Goal: Information Seeking & Learning: Learn about a topic

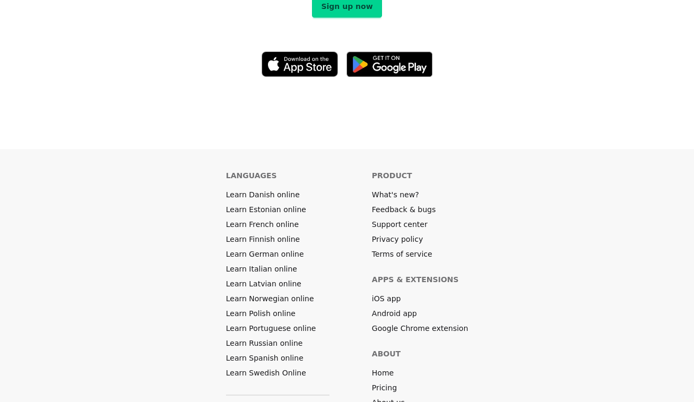
scroll to position [5895, 0]
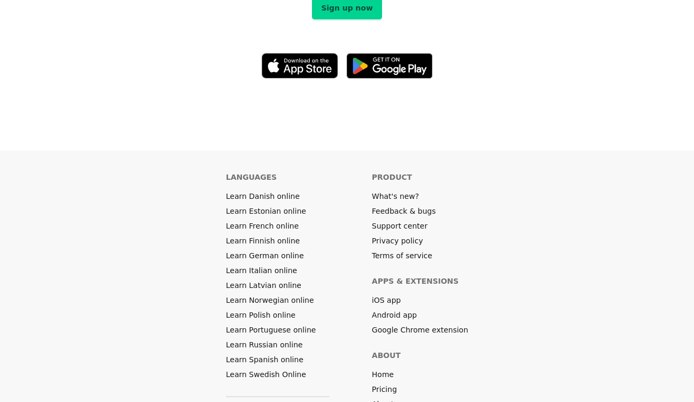
click at [383, 384] on link "Pricing" at bounding box center [384, 389] width 25 height 11
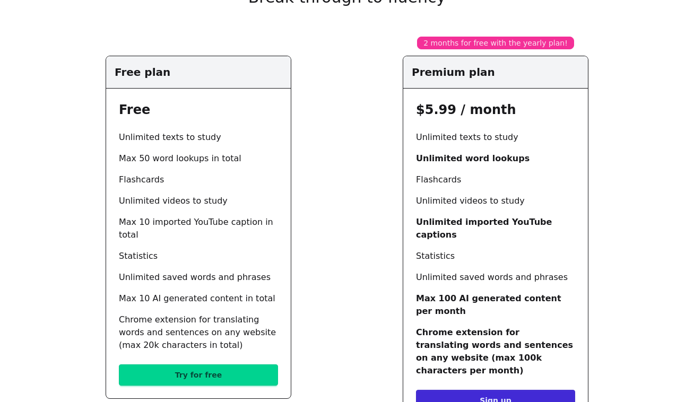
scroll to position [126, 0]
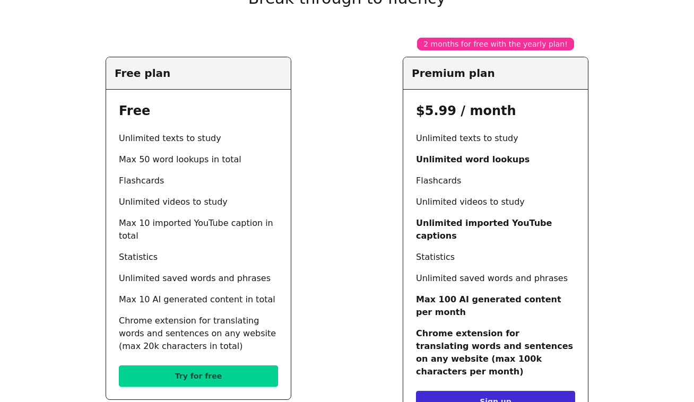
click at [180, 365] on link "Try for free" at bounding box center [198, 375] width 159 height 21
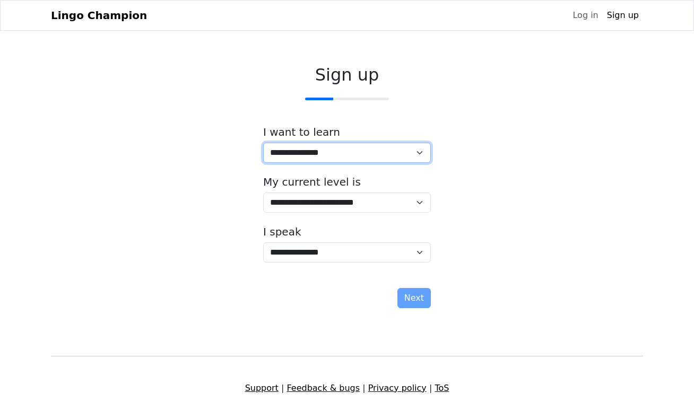
select select "**"
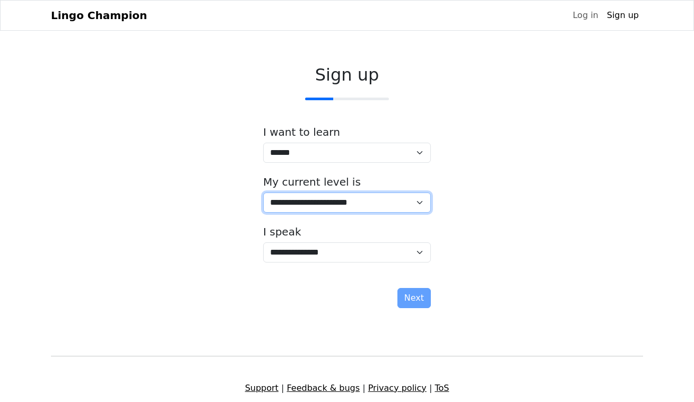
select select "*"
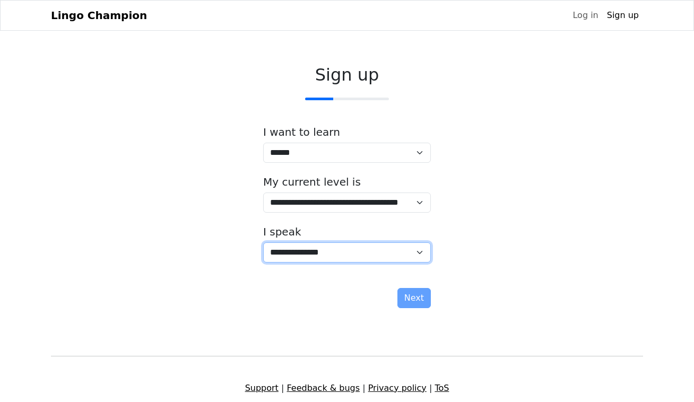
select select "**"
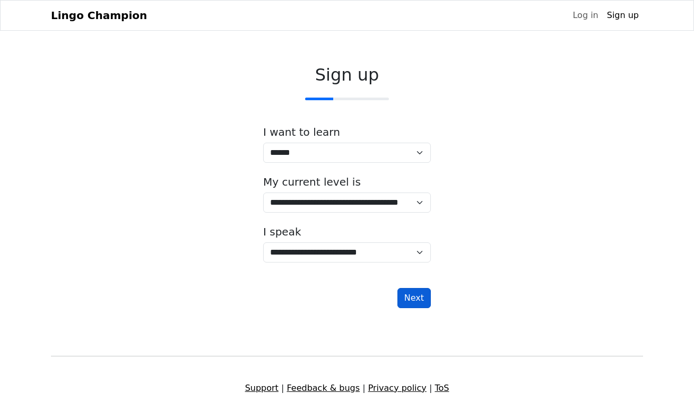
click at [423, 301] on button "Next" at bounding box center [413, 298] width 33 height 20
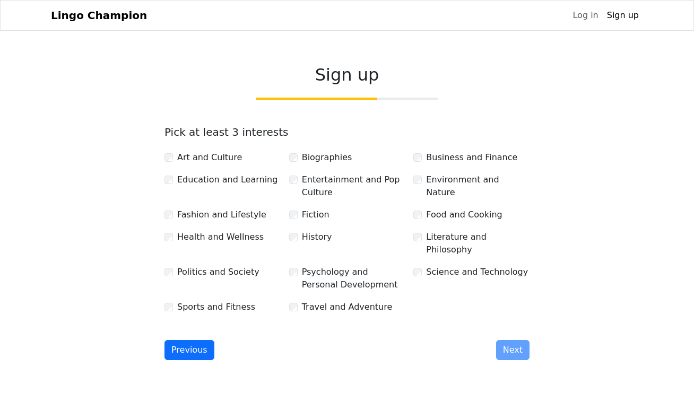
click at [297, 218] on div "Fiction" at bounding box center [347, 214] width 116 height 13
click at [293, 249] on div "Art and Culture Biographies Business and Finance Education and Learning Enterta…" at bounding box center [346, 229] width 373 height 172
click at [501, 340] on button "Next" at bounding box center [512, 350] width 33 height 20
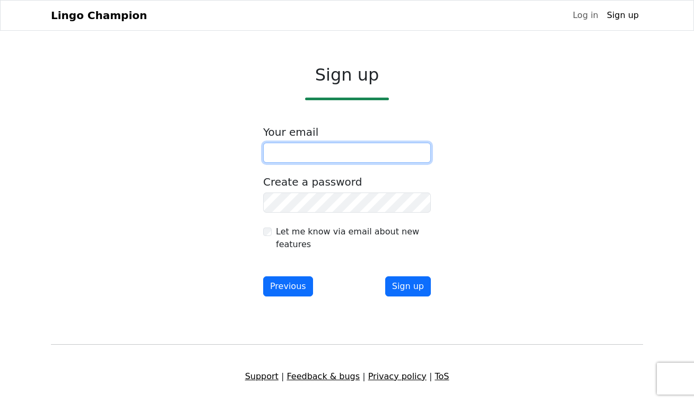
click at [294, 154] on input "email" at bounding box center [347, 153] width 168 height 20
type input "**********"
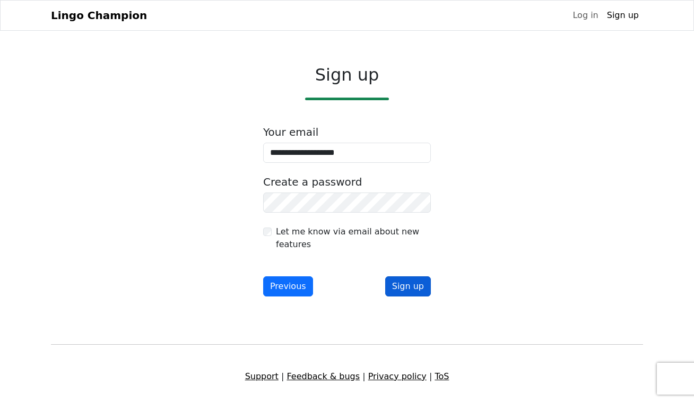
click at [413, 289] on button "Sign up" at bounding box center [408, 286] width 46 height 20
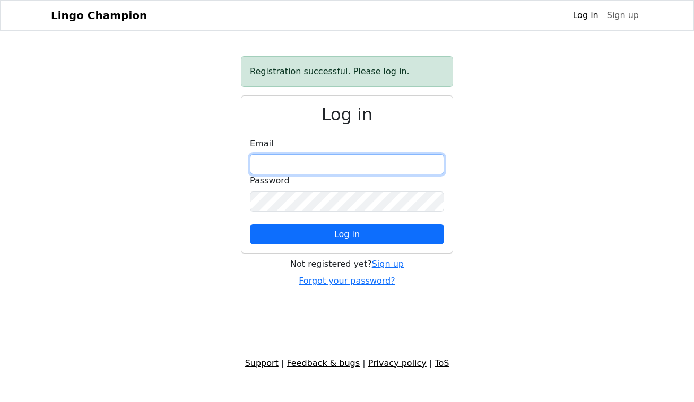
type input "**********"
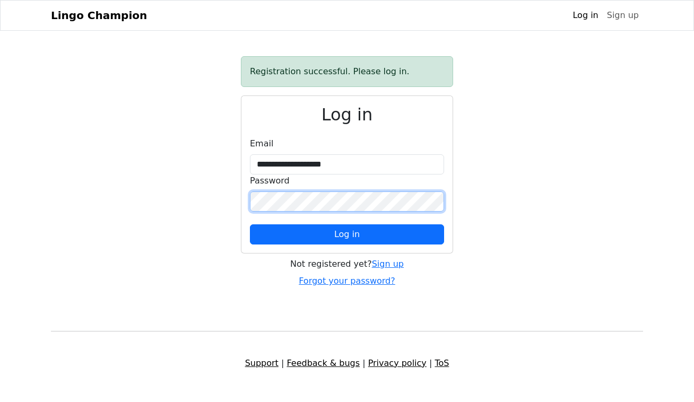
click at [347, 234] on button "Log in" at bounding box center [347, 234] width 194 height 20
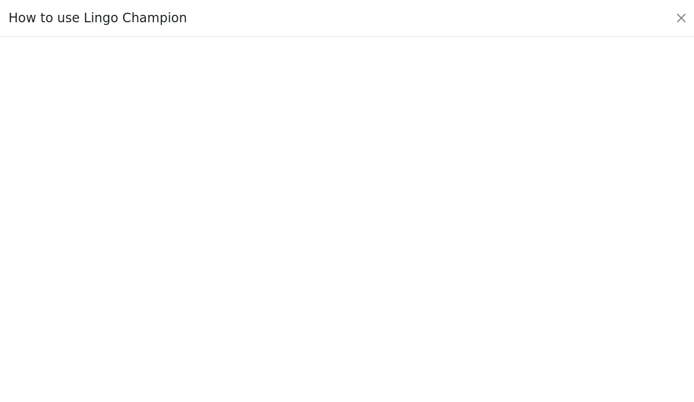
scroll to position [8, 0]
click at [681, 17] on button "Close" at bounding box center [680, 18] width 17 height 17
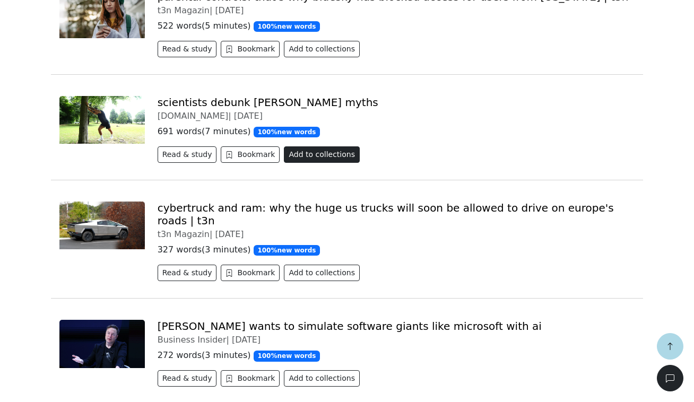
scroll to position [311, 0]
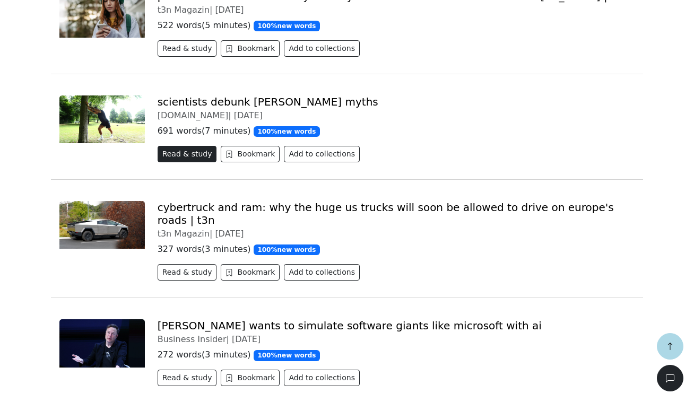
click at [178, 157] on button "Read & study" at bounding box center [186, 154] width 59 height 16
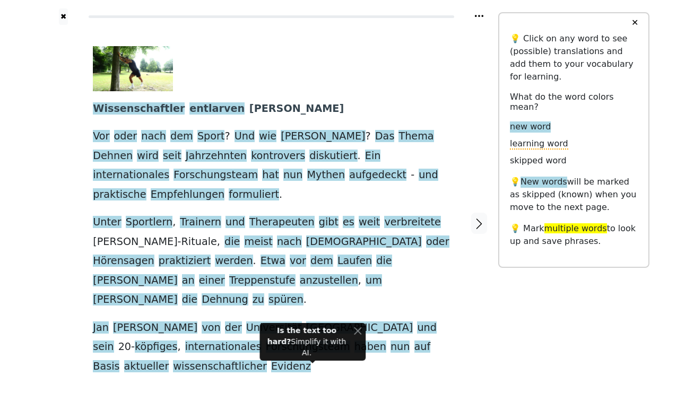
click at [230, 365] on link "Generate audio for the content" at bounding box center [258, 373] width 149 height 17
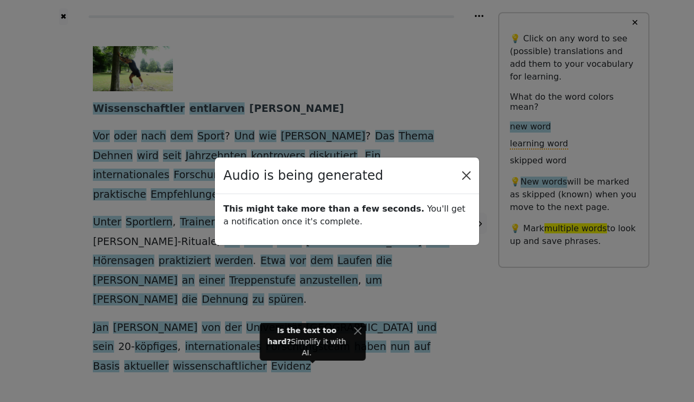
click at [467, 174] on body "✖ Wissenschaftler entlarven [PERSON_NAME] Vor oder nach dem Sport ? Und wie [PE…" at bounding box center [347, 230] width 694 height 460
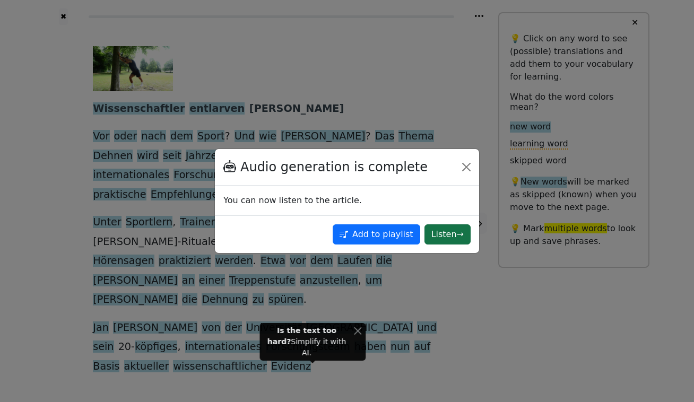
click at [441, 233] on button "Listen →" at bounding box center [447, 234] width 46 height 20
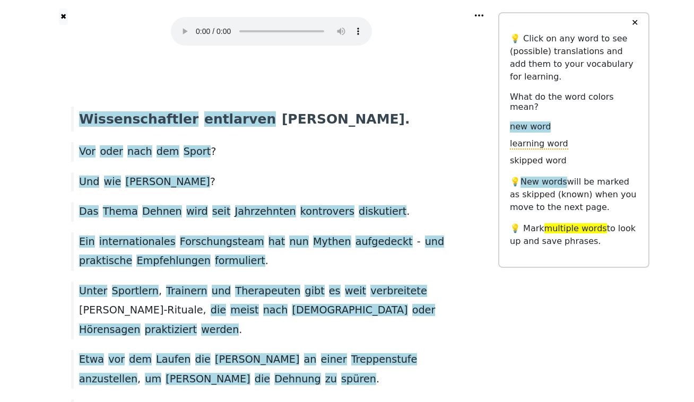
click at [181, 24] on audio at bounding box center [271, 31] width 201 height 29
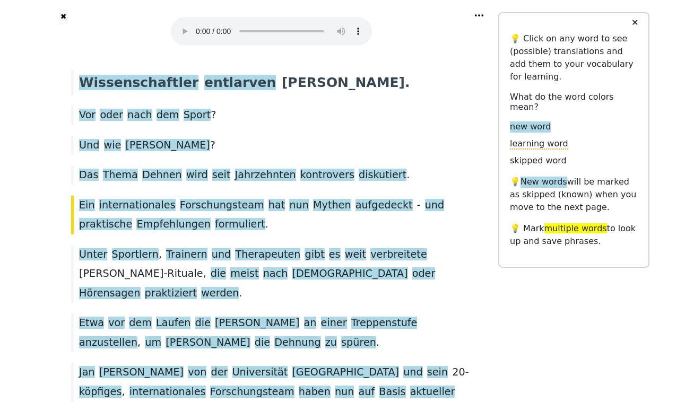
click at [196, 25] on audio at bounding box center [271, 31] width 201 height 29
click at [154, 75] on span "Wissenschaftler" at bounding box center [138, 83] width 119 height 16
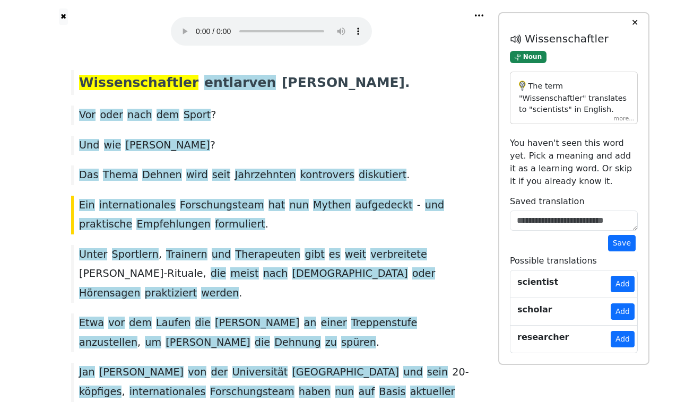
click at [619, 119] on div "The term "Wissenschaftler" translates to "scientists" in English. Grammatically…" at bounding box center [574, 98] width 128 height 52
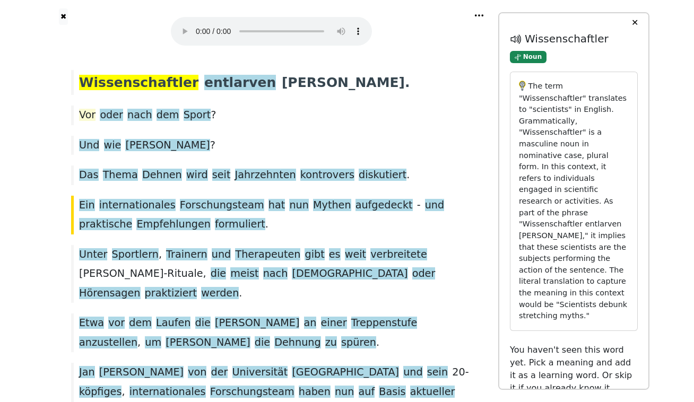
click at [87, 109] on span "Vor" at bounding box center [87, 115] width 16 height 13
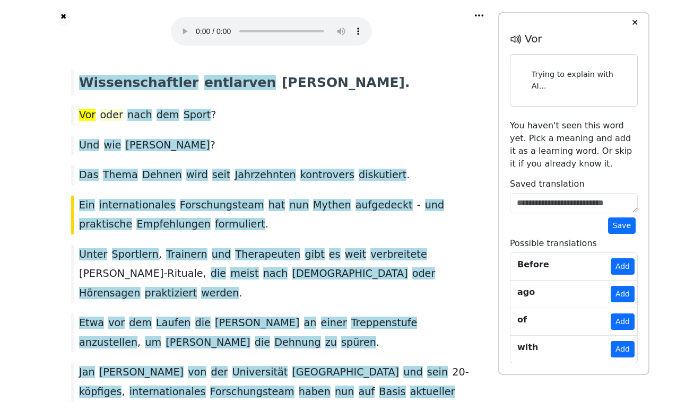
click at [103, 109] on span "oder" at bounding box center [111, 115] width 23 height 13
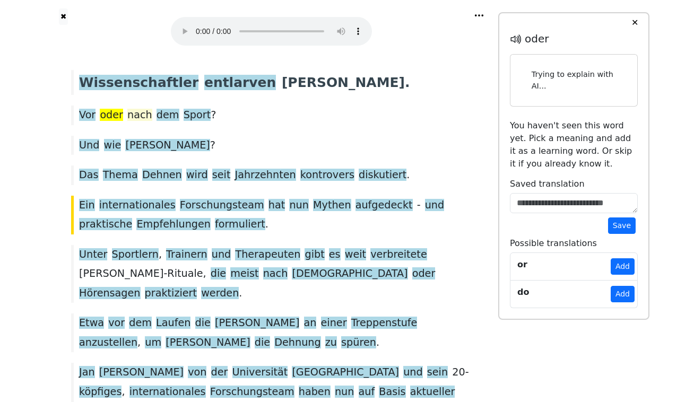
click at [127, 109] on span "nach" at bounding box center [139, 115] width 25 height 13
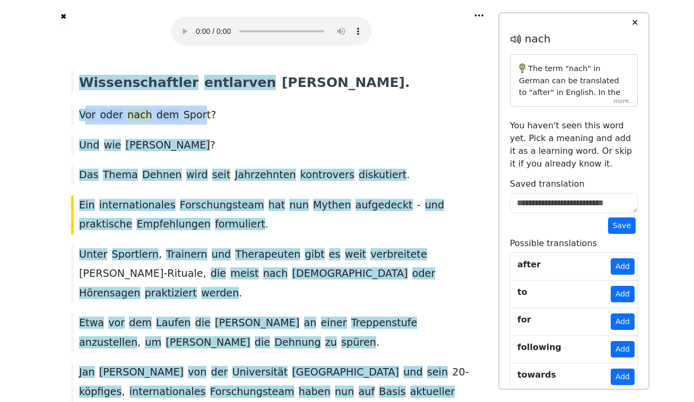
drag, startPoint x: 87, startPoint y: 103, endPoint x: 191, endPoint y: 102, distance: 103.9
click at [191, 106] on div "Vor oder nach dem Sport ?" at bounding box center [271, 115] width 411 height 19
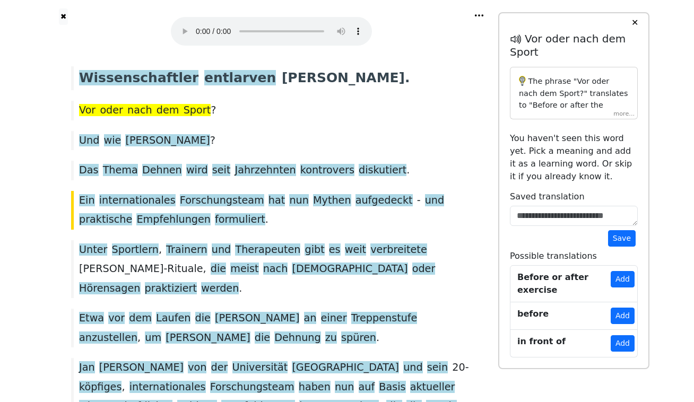
scroll to position [0, 0]
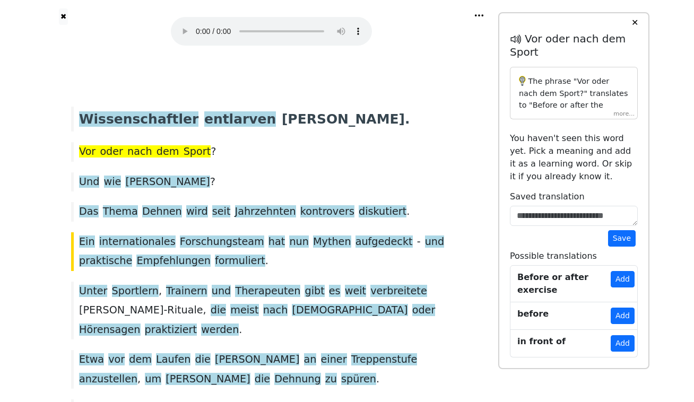
click at [636, 23] on button "✕" at bounding box center [635, 22] width 20 height 19
